Goal: Task Accomplishment & Management: Manage account settings

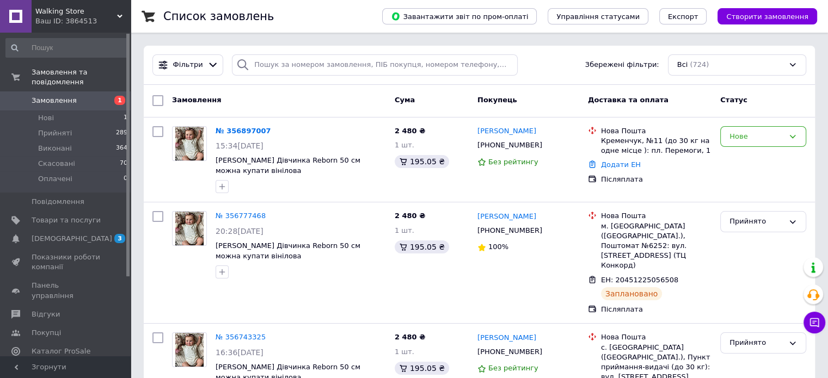
click at [87, 96] on span "Замовлення" at bounding box center [66, 101] width 69 height 10
click at [73, 96] on span "Замовлення" at bounding box center [66, 101] width 69 height 10
click at [41, 96] on link "Замовлення 1" at bounding box center [67, 100] width 134 height 19
click at [81, 96] on span "Замовлення" at bounding box center [66, 101] width 69 height 10
click at [43, 96] on span "Замовлення" at bounding box center [54, 101] width 45 height 10
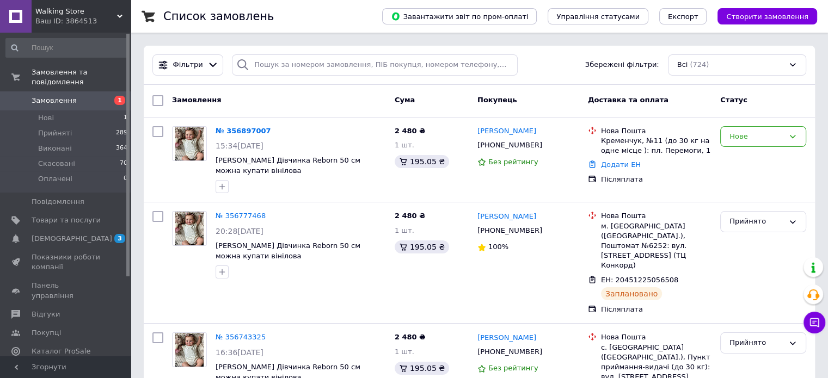
click at [57, 96] on span "Замовлення" at bounding box center [54, 101] width 45 height 10
click at [746, 141] on div "Нове" at bounding box center [756, 136] width 54 height 11
click at [739, 163] on li "Прийнято" at bounding box center [763, 159] width 85 height 20
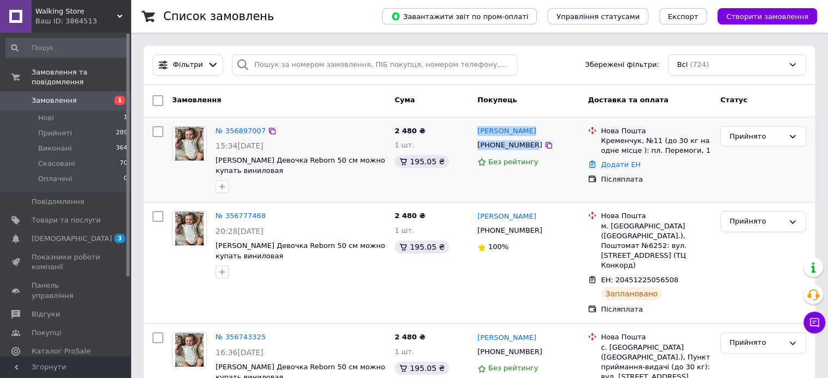
drag, startPoint x: 528, startPoint y: 145, endPoint x: 476, endPoint y: 130, distance: 54.1
click at [476, 130] on div "Ольга Остапенко +380676097112 Без рейтингу" at bounding box center [528, 160] width 110 height 76
copy div "Ольга Остапенко +380676097112"
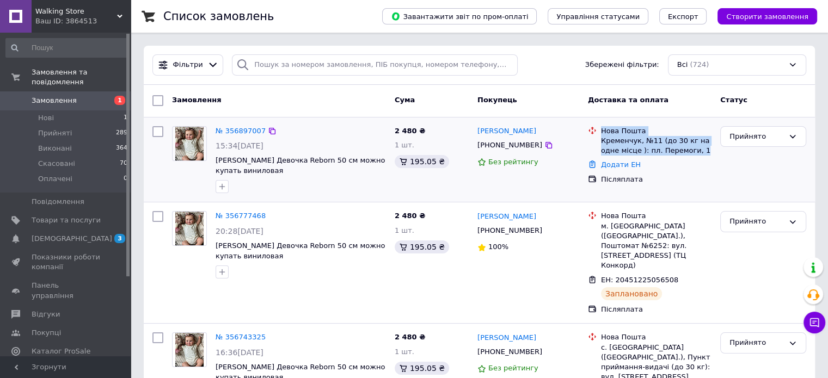
drag, startPoint x: 697, startPoint y: 152, endPoint x: 596, endPoint y: 119, distance: 106.2
click at [596, 119] on div "№ 356897007 15:34, 12.08.2025 Реборн Кукла Девочка Reborn 50 см можно купать ви…" at bounding box center [479, 160] width 671 height 85
copy div "Нова Пошта Кременчук, №11 (до 30 кг на одне місце ): пл. Перемоги, 1"
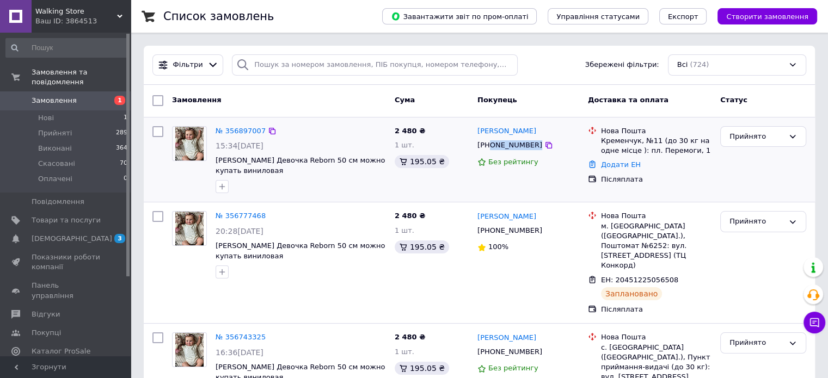
drag, startPoint x: 529, startPoint y: 145, endPoint x: 489, endPoint y: 141, distance: 40.4
click at [489, 141] on div "[PHONE_NUMBER]" at bounding box center [528, 145] width 104 height 12
copy div "0676097112"
click at [81, 99] on link "Замовлення 0" at bounding box center [67, 100] width 134 height 19
click at [83, 96] on span "Замовлення" at bounding box center [66, 101] width 69 height 10
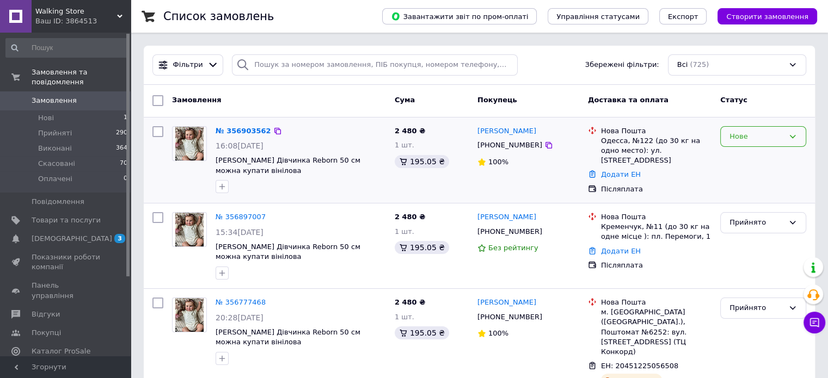
click at [756, 133] on div "Нове" at bounding box center [756, 136] width 54 height 11
click at [752, 158] on li "Прийнято" at bounding box center [763, 159] width 85 height 20
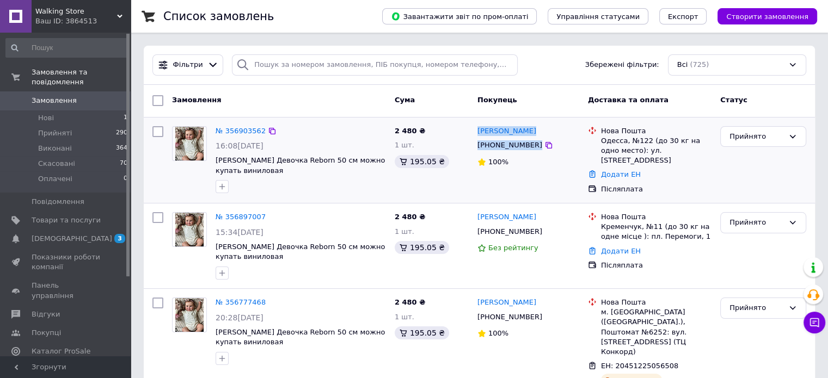
drag, startPoint x: 529, startPoint y: 146, endPoint x: 475, endPoint y: 130, distance: 56.7
click at [475, 130] on div "роман Карабаджак +380683767145 100%" at bounding box center [528, 160] width 110 height 77
copy div "роман Карабаджак +380683767145"
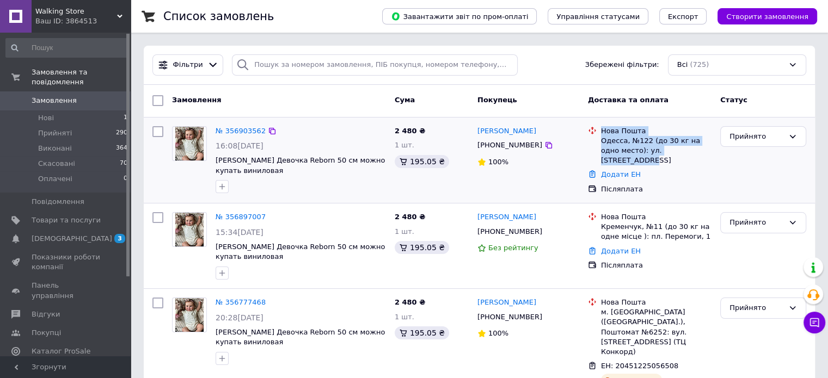
drag, startPoint x: 657, startPoint y: 144, endPoint x: 599, endPoint y: 128, distance: 60.5
click at [599, 128] on div "Нова Пошта Одесса, №122 (до 30 кг на одно место): ул. Столбовая, 28" at bounding box center [656, 146] width 115 height 40
copy div "Нова Пошта Одесса, №122 (до 30 кг на одно место): ул. Столбовая, 28"
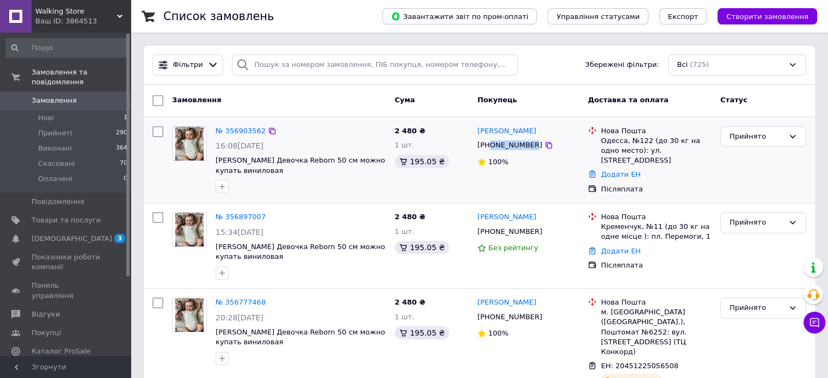
drag, startPoint x: 527, startPoint y: 147, endPoint x: 488, endPoint y: 141, distance: 39.6
click at [488, 141] on div "[PHONE_NUMBER]" at bounding box center [509, 145] width 69 height 14
copy div "0683767145"
drag, startPoint x: 546, startPoint y: 130, endPoint x: 501, endPoint y: 128, distance: 45.2
click at [501, 128] on div "[PERSON_NAME]" at bounding box center [528, 131] width 104 height 13
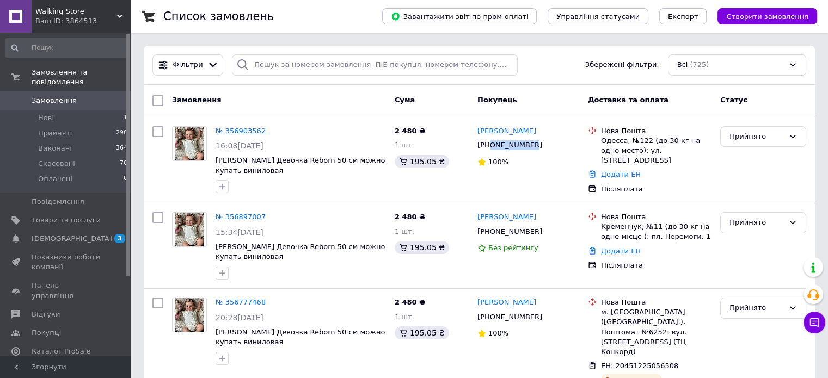
copy link "Карабаджак"
click at [614, 170] on link "Додати ЕН" at bounding box center [621, 174] width 40 height 8
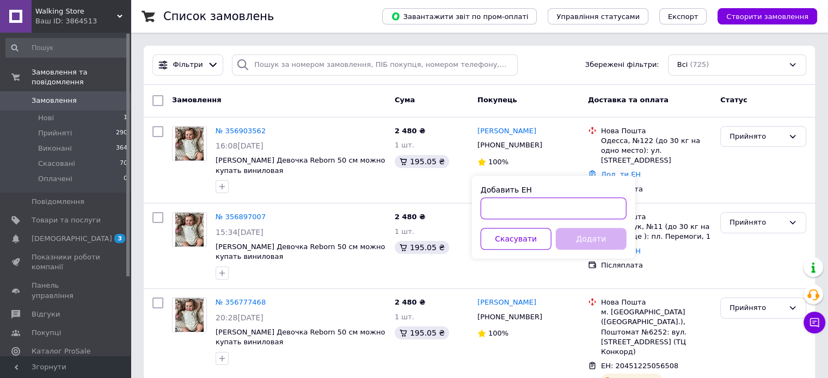
click at [588, 209] on input "Добавить ЕН" at bounding box center [554, 209] width 146 height 22
paste input "20451225233249"
type input "20451225233249"
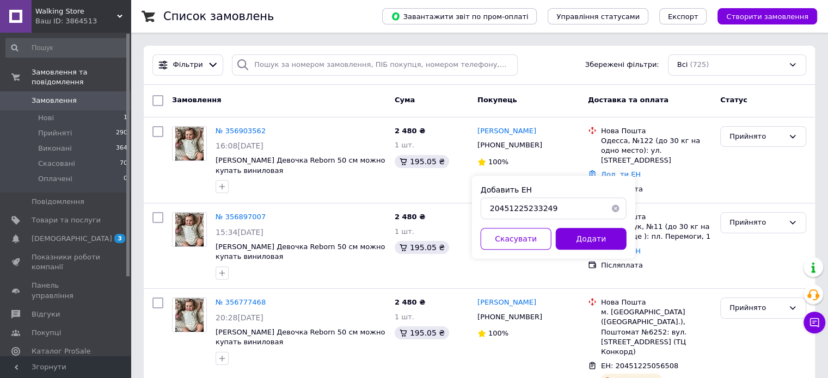
drag, startPoint x: 590, startPoint y: 237, endPoint x: 582, endPoint y: 229, distance: 11.9
click at [590, 237] on button "Додати" at bounding box center [591, 239] width 71 height 22
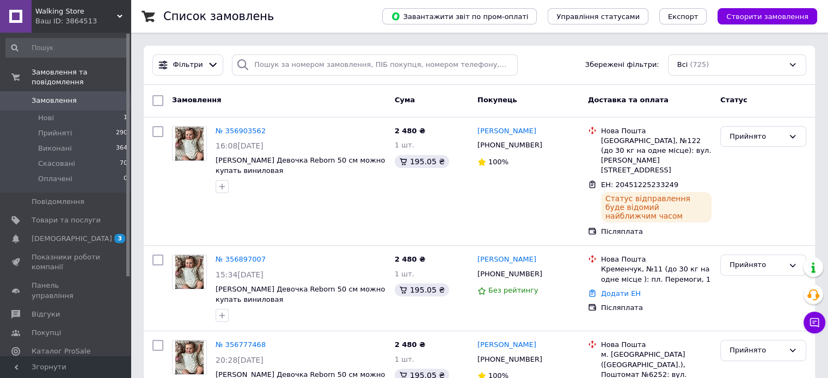
click at [76, 96] on span "Замовлення" at bounding box center [66, 101] width 69 height 10
click at [607, 290] on link "Додати ЕН" at bounding box center [621, 294] width 40 height 8
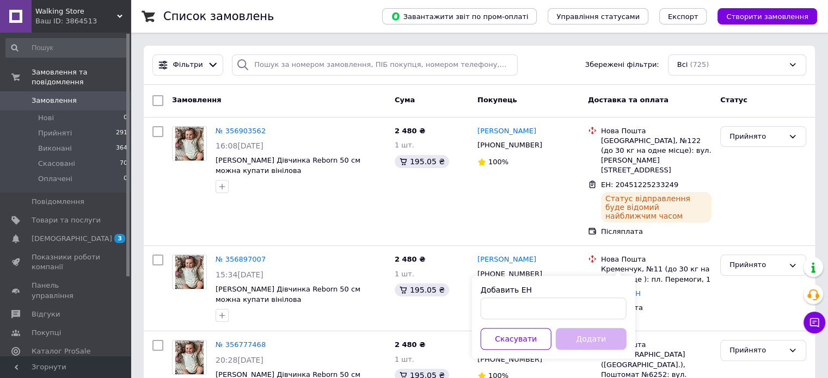
click at [593, 297] on div "Добавить ЕН" at bounding box center [554, 302] width 146 height 35
click at [592, 300] on input "Добавить ЕН" at bounding box center [554, 309] width 146 height 22
paste input "20451225207583"
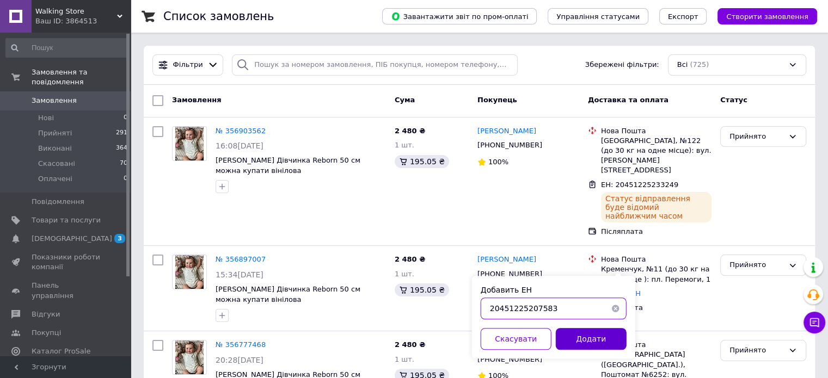
type input "20451225207583"
drag, startPoint x: 584, startPoint y: 337, endPoint x: 560, endPoint y: 280, distance: 62.7
click at [583, 335] on button "Додати" at bounding box center [591, 339] width 71 height 22
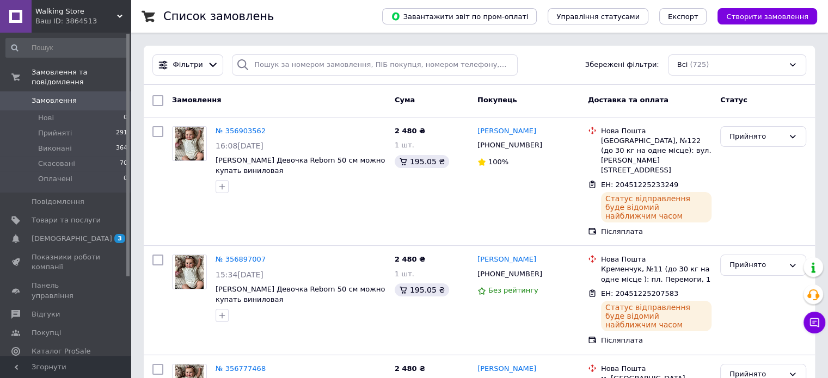
click at [88, 91] on link "Замовлення 0" at bounding box center [67, 100] width 134 height 19
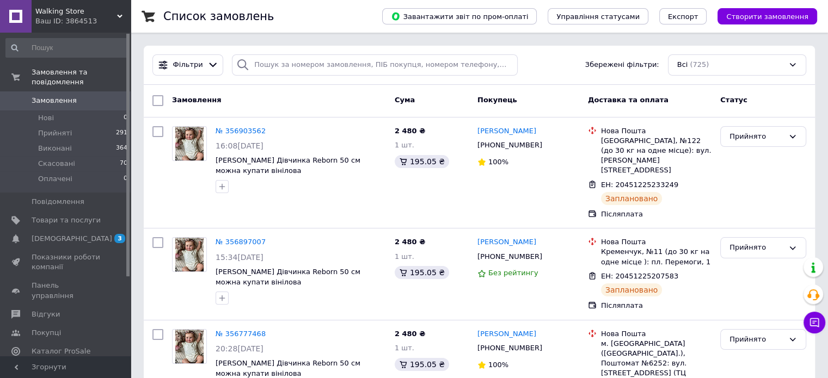
click at [41, 91] on link "Замовлення 0" at bounding box center [67, 100] width 134 height 19
click at [46, 97] on link "Замовлення 0" at bounding box center [67, 100] width 134 height 19
click at [76, 96] on span "Замовлення" at bounding box center [66, 101] width 69 height 10
click at [91, 110] on li "Нові 0" at bounding box center [67, 117] width 134 height 15
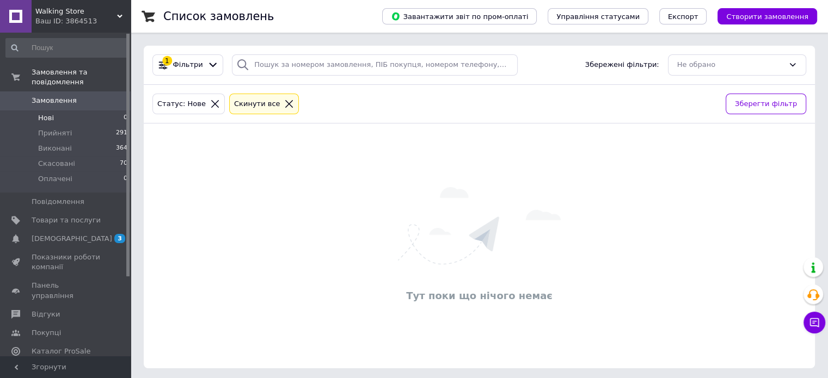
click at [91, 96] on span "Замовлення" at bounding box center [66, 101] width 69 height 10
